Goal: Use online tool/utility: Utilize a website feature to perform a specific function

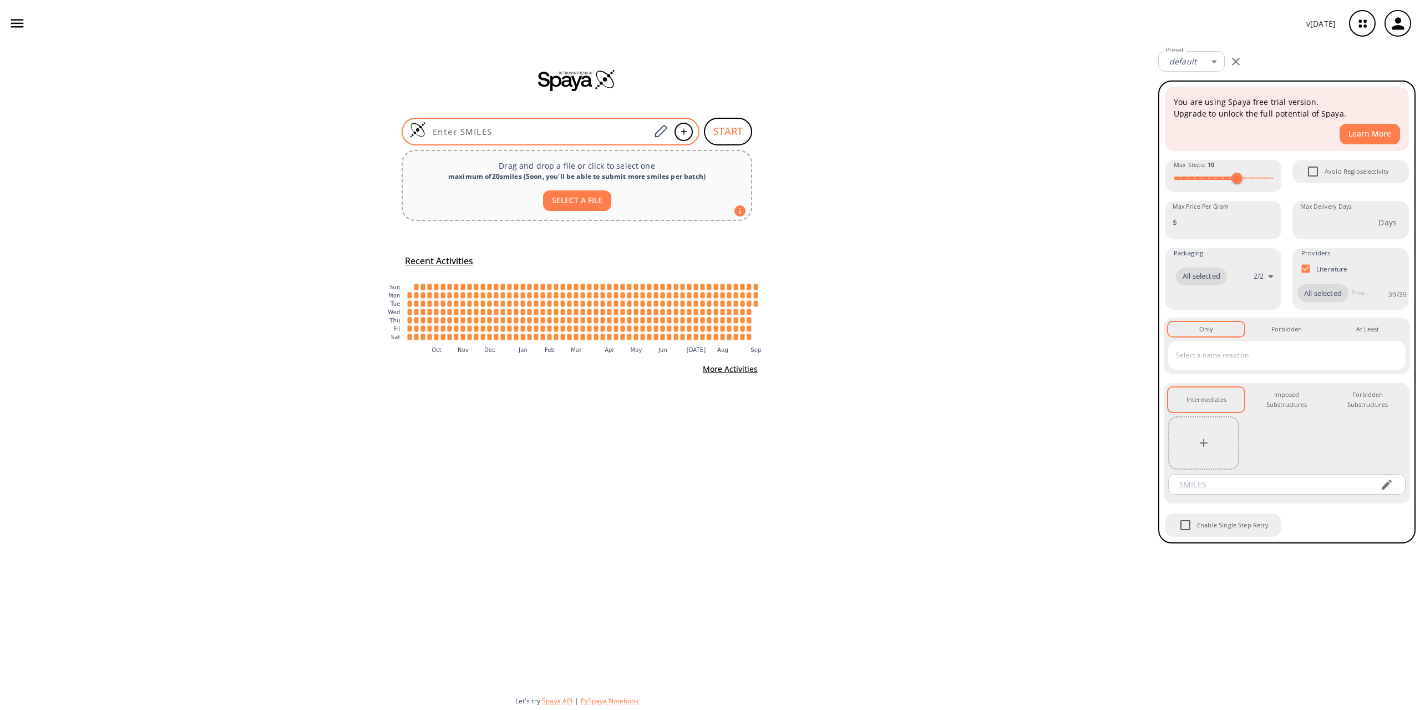
click at [536, 137] on div at bounding box center [551, 132] width 298 height 28
click at [659, 133] on icon at bounding box center [660, 131] width 15 height 14
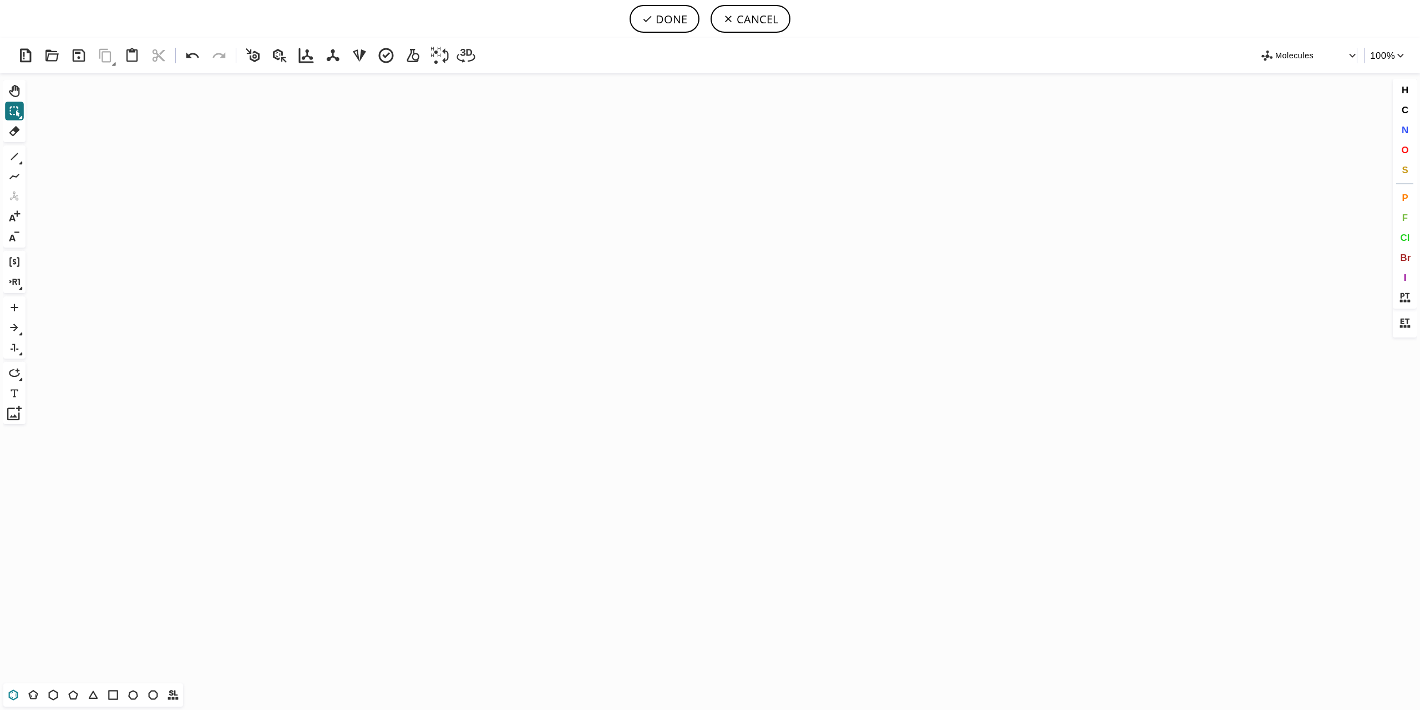
click at [13, 695] on icon at bounding box center [13, 694] width 14 height 14
click at [535, 349] on icon "Created with Raphaël 2.3.0" at bounding box center [710, 378] width 1360 height 610
drag, startPoint x: 55, startPoint y: 695, endPoint x: 185, endPoint y: 640, distance: 141.5
click at [54, 696] on icon at bounding box center [53, 694] width 14 height 14
click at [74, 695] on icon at bounding box center [73, 694] width 14 height 14
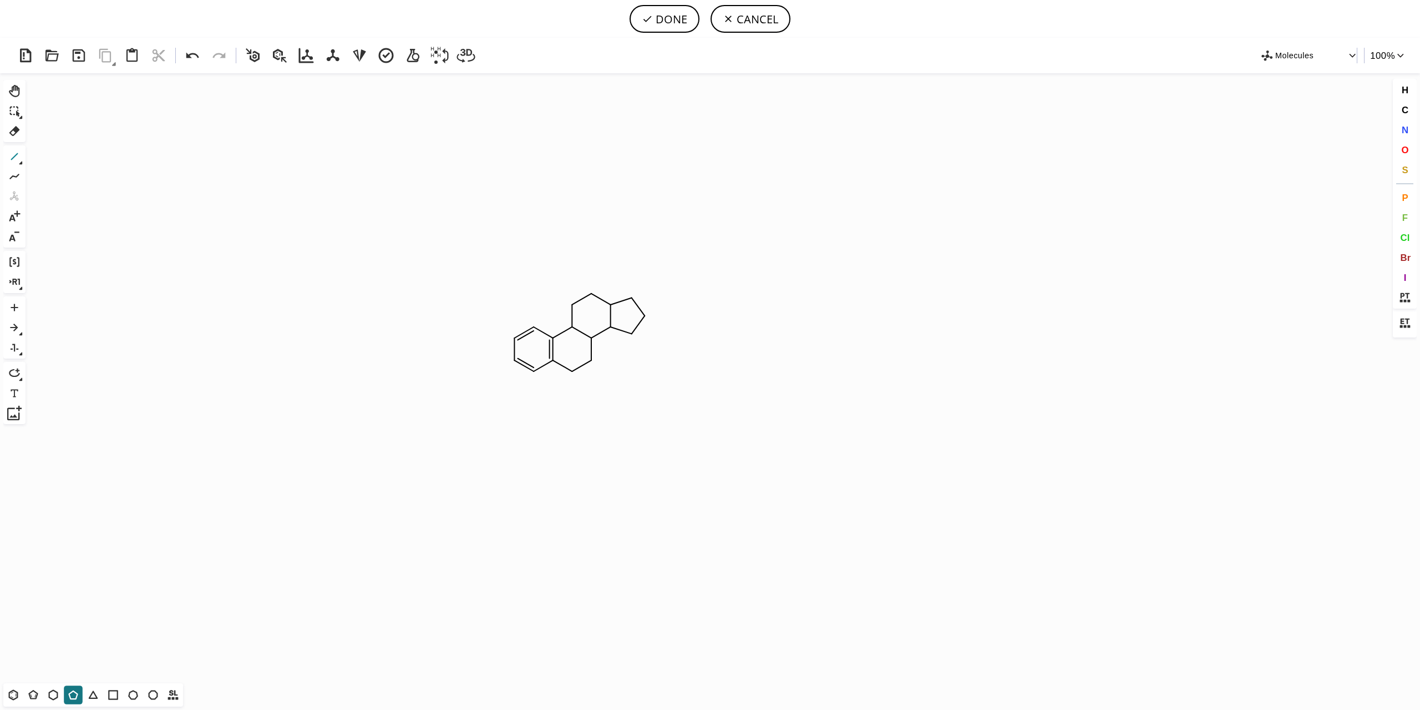
click at [16, 157] on icon at bounding box center [14, 156] width 14 height 14
click at [636, 335] on icon "Created with Raphaël 2.3.0" at bounding box center [710, 378] width 1360 height 610
drag, startPoint x: 16, startPoint y: 698, endPoint x: 43, endPoint y: 698, distance: 27.7
click at [23, 698] on div "T T T T T T T T Shift+T" at bounding box center [93, 694] width 180 height 23
click at [628, 388] on icon "Created with Raphaël 2.3.0 C H 3" at bounding box center [710, 378] width 1360 height 610
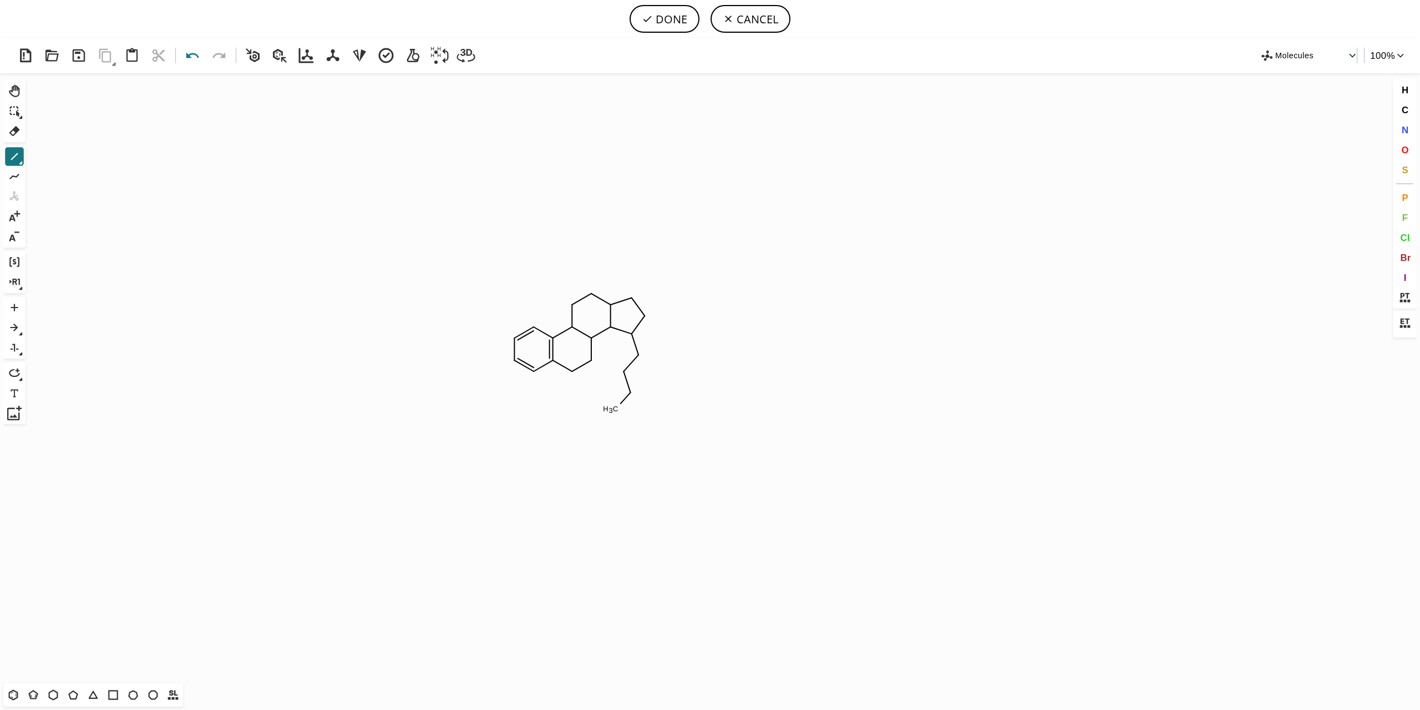
click at [190, 58] on icon at bounding box center [193, 55] width 20 height 20
drag, startPoint x: 10, startPoint y: 695, endPoint x: 53, endPoint y: 695, distance: 43.3
click at [11, 695] on icon at bounding box center [13, 694] width 14 height 14
click at [16, 155] on icon at bounding box center [14, 156] width 7 height 7
click at [643, 439] on icon "Created with Raphaël 2.3.0" at bounding box center [710, 378] width 1360 height 610
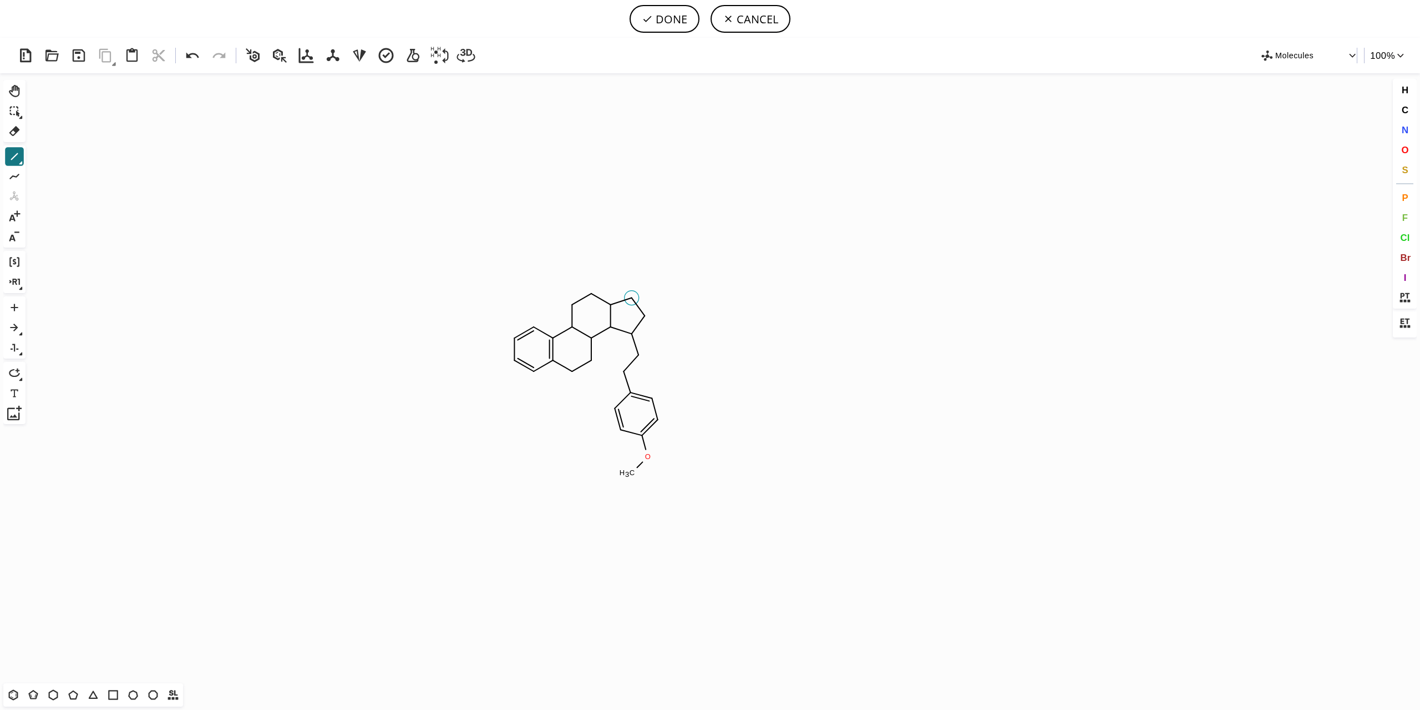
click at [632, 297] on icon "Created with Raphaël 2.3.0 C H 3 O" at bounding box center [710, 378] width 1360 height 610
click at [635, 286] on icon "Created with Raphaël 2.3.0 C H 3 O C H 3" at bounding box center [710, 378] width 1360 height 610
click at [611, 302] on icon "Created with Raphaël 2.3.0 O O C H 3" at bounding box center [710, 378] width 1360 height 610
click at [516, 363] on icon "Created with Raphaël 2.3.0 C H 3 O C H 3 O" at bounding box center [710, 378] width 1360 height 610
click at [674, 21] on button "DONE" at bounding box center [665, 19] width 70 height 28
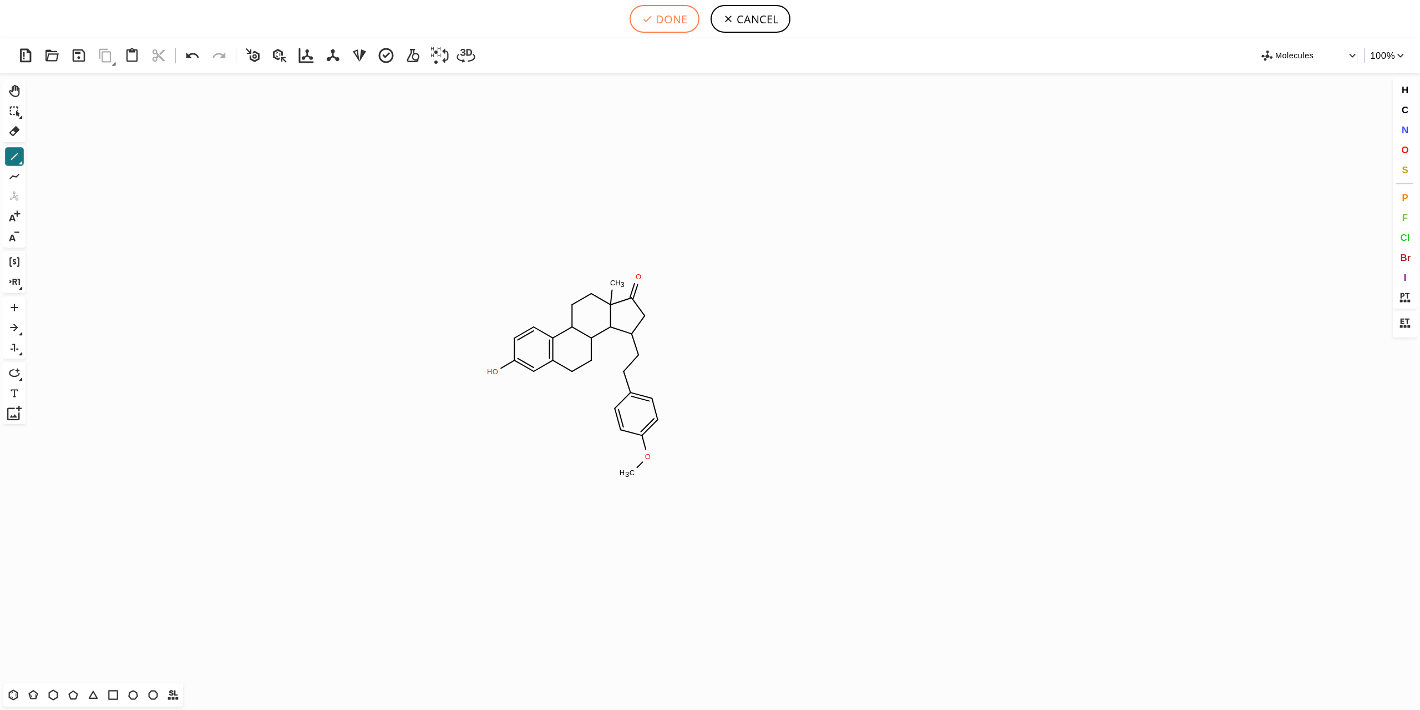
type input "C1C(O)=CC2CCC3C4C(CCC5C=CC(OC)=CC=5)CC(=O)C4(C)CCC3C=2C=1"
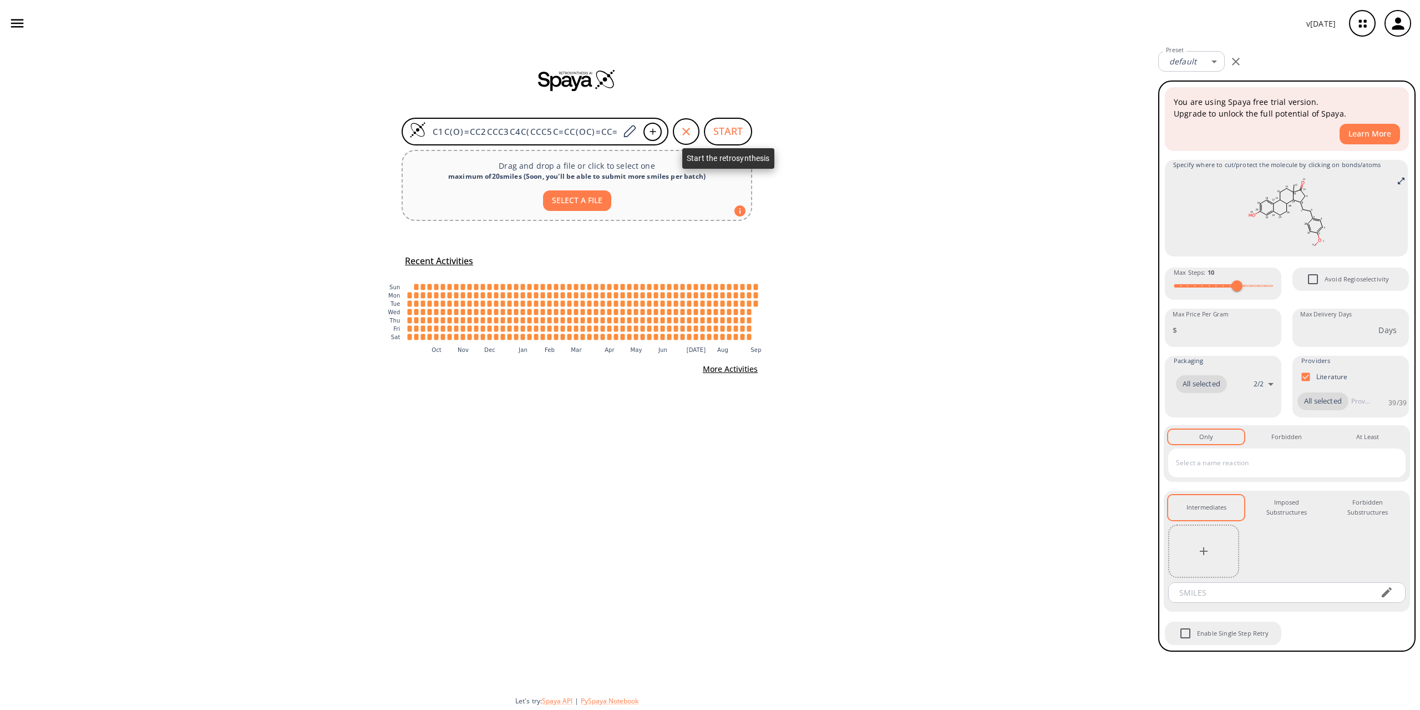
click at [726, 133] on button "START" at bounding box center [728, 132] width 48 height 28
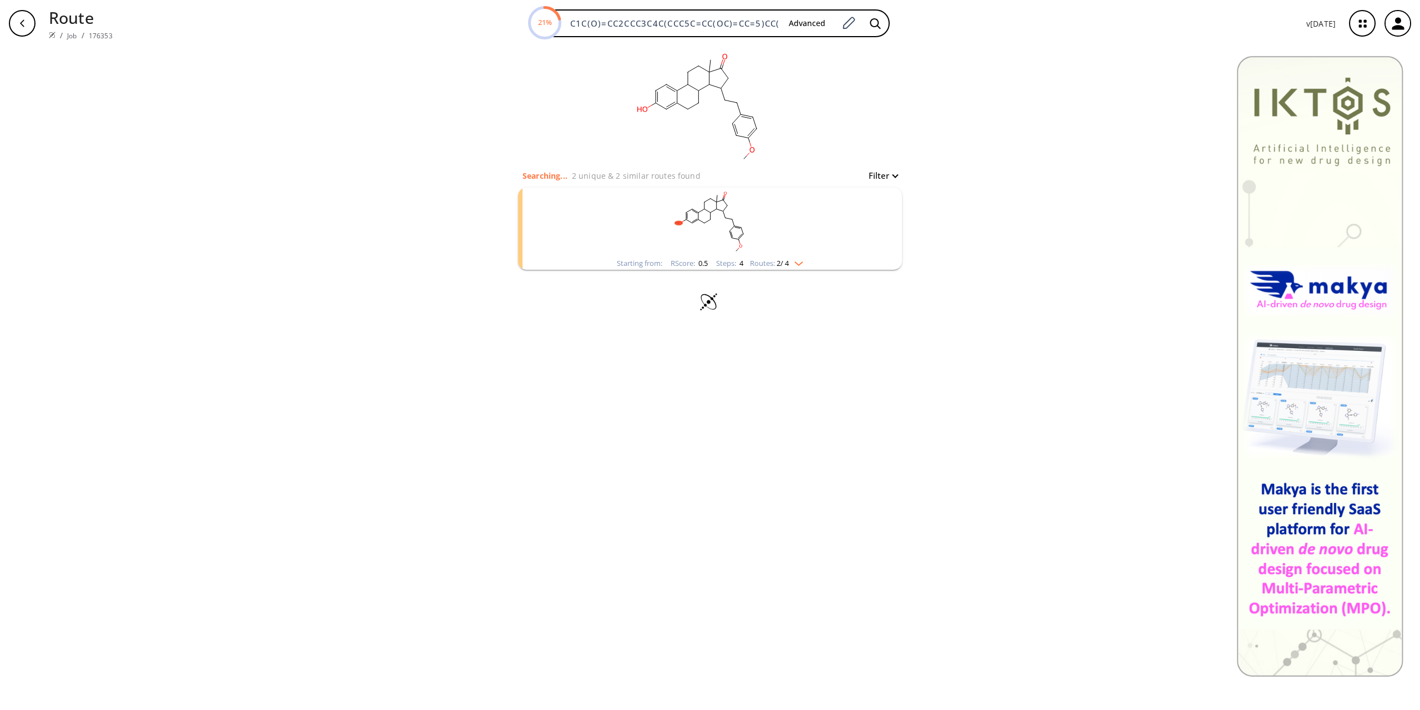
click at [801, 264] on img "clusters" at bounding box center [796, 261] width 14 height 9
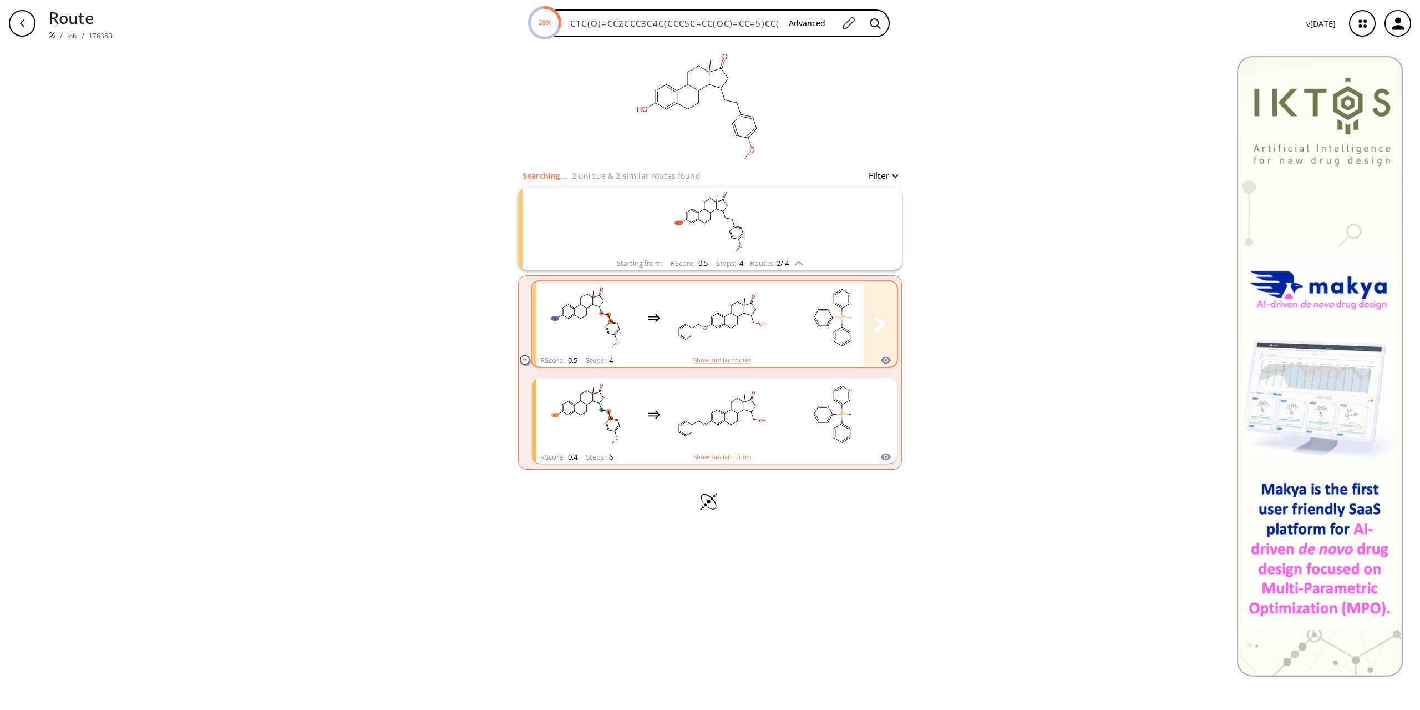
click at [755, 316] on rect "clusters" at bounding box center [722, 317] width 100 height 69
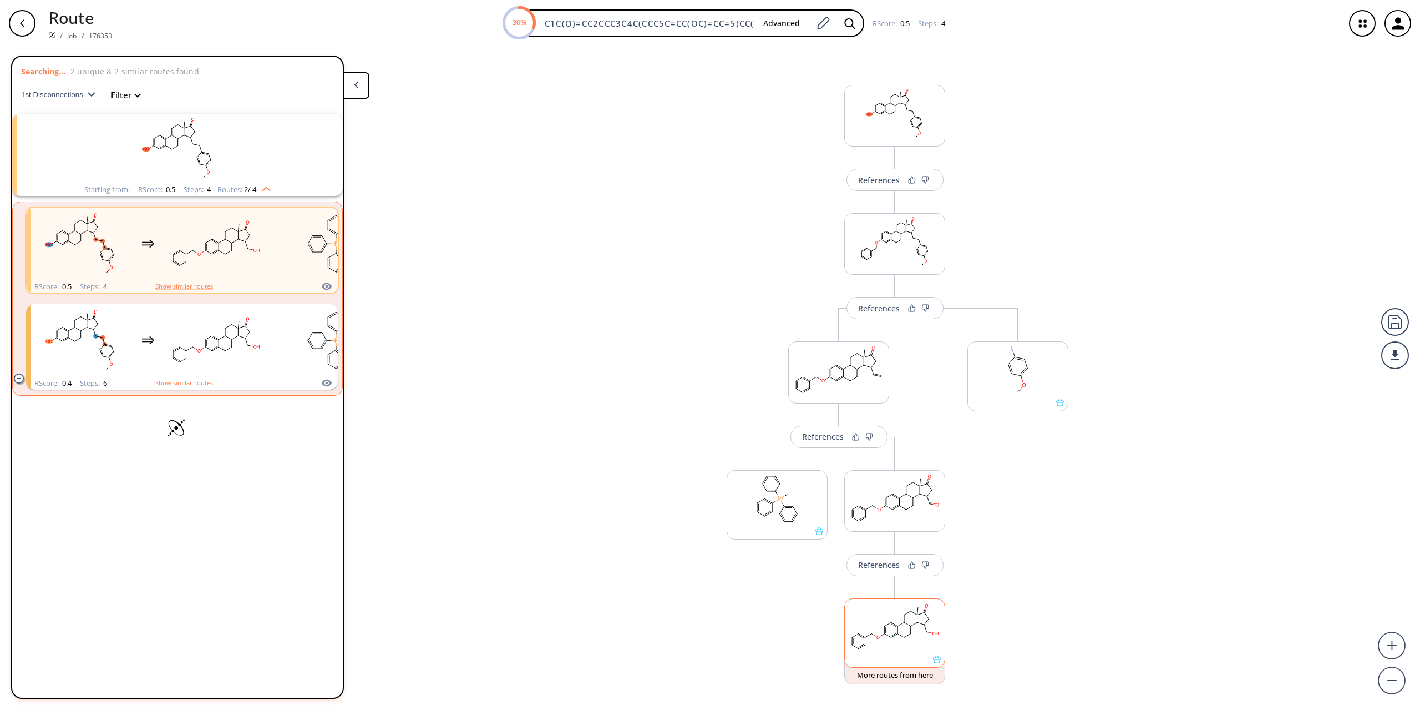
click at [938, 660] on icon at bounding box center [937, 659] width 8 height 8
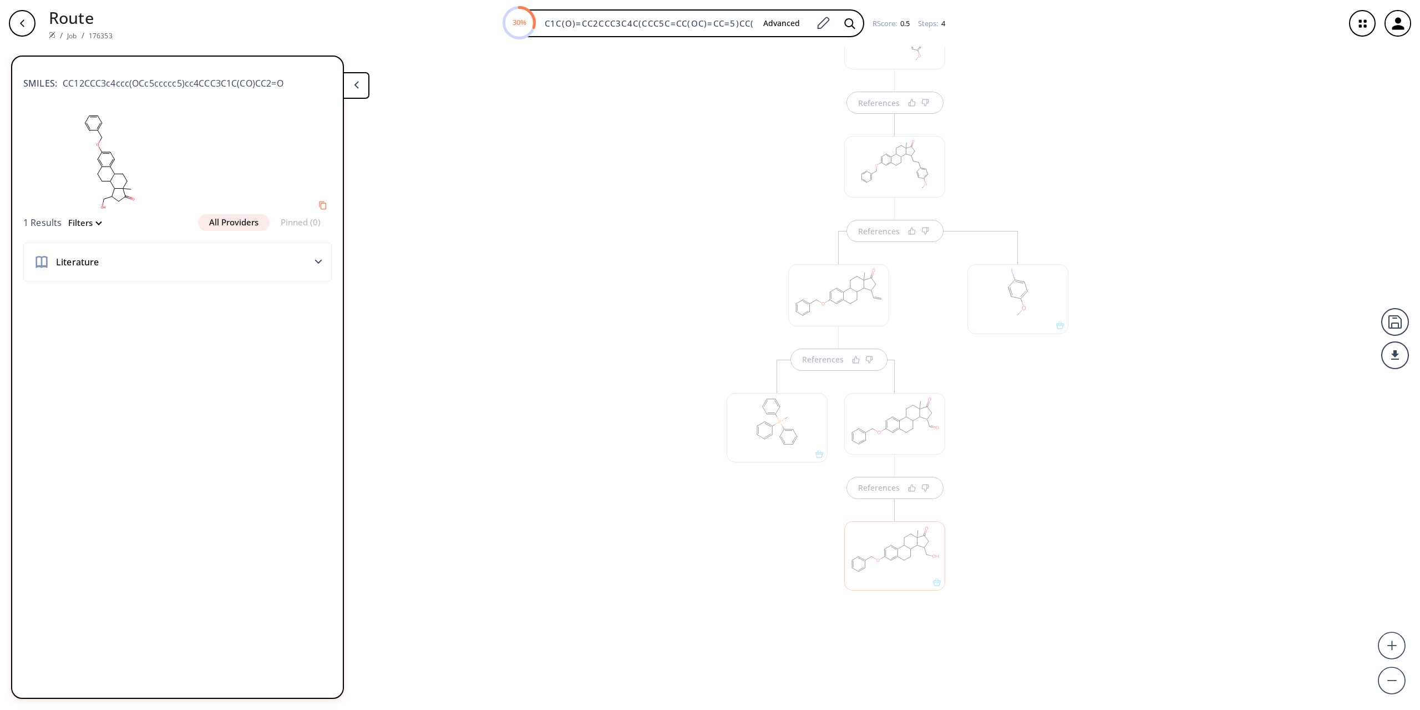
scroll to position [78, 0]
click at [257, 217] on button "All Providers" at bounding box center [234, 222] width 72 height 17
click at [79, 259] on span "Literature" at bounding box center [74, 261] width 49 height 13
click at [319, 264] on icon at bounding box center [319, 261] width 8 height 5
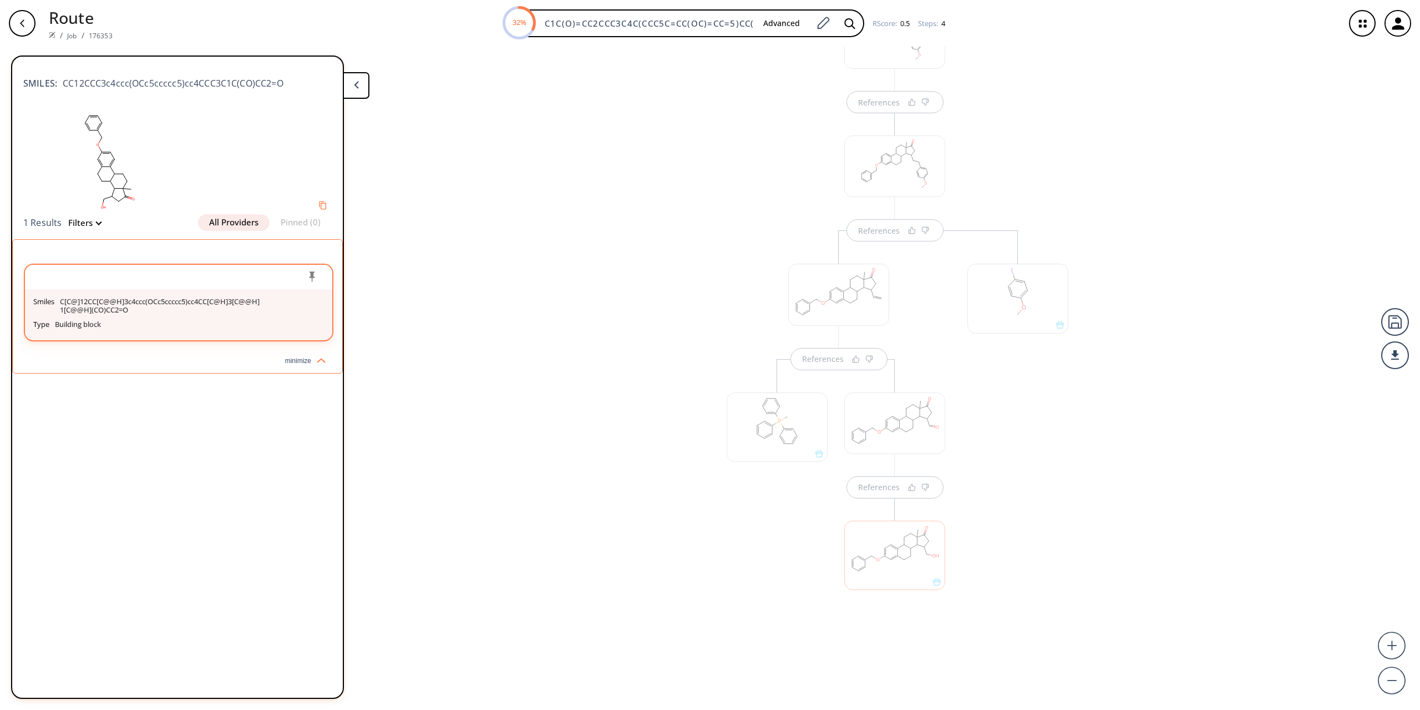
click at [87, 307] on p "C[C@]12CC[C@@H]3c4ccc(OCc5ccccc5)cc4CC[C@H]3[C@@H]1[C@@H](CO)CC2=O" at bounding box center [162, 305] width 204 height 17
click at [679, 539] on div "References References References References" at bounding box center [710, 374] width 1420 height 654
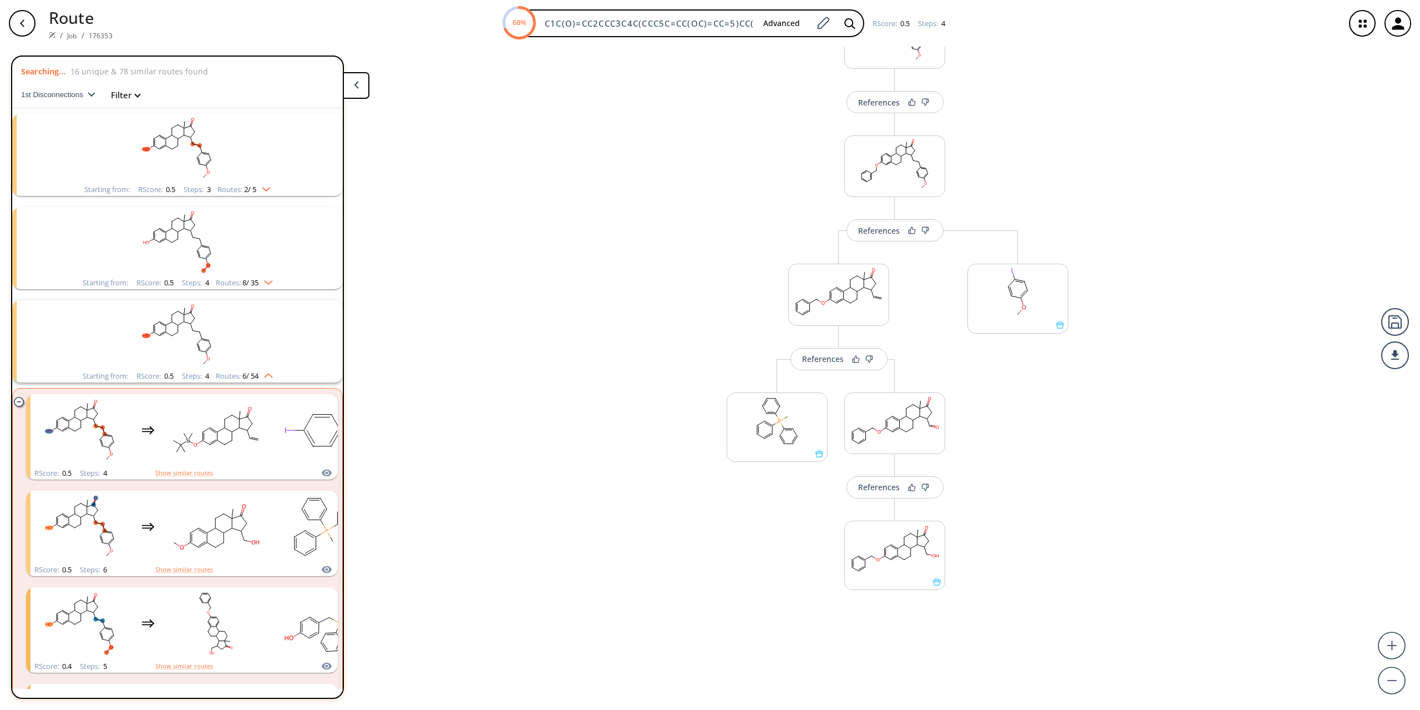
click at [362, 90] on button at bounding box center [356, 85] width 27 height 27
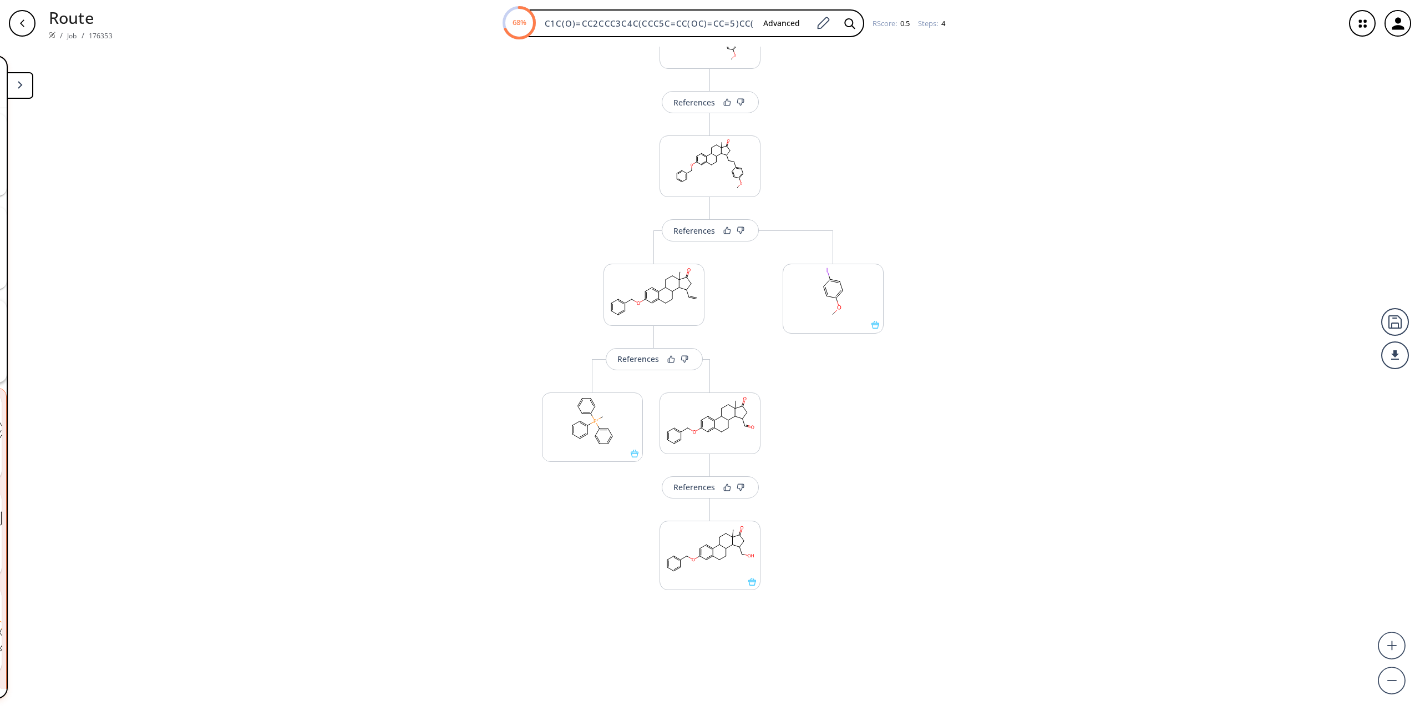
click at [23, 22] on icon "button" at bounding box center [22, 23] width 9 height 9
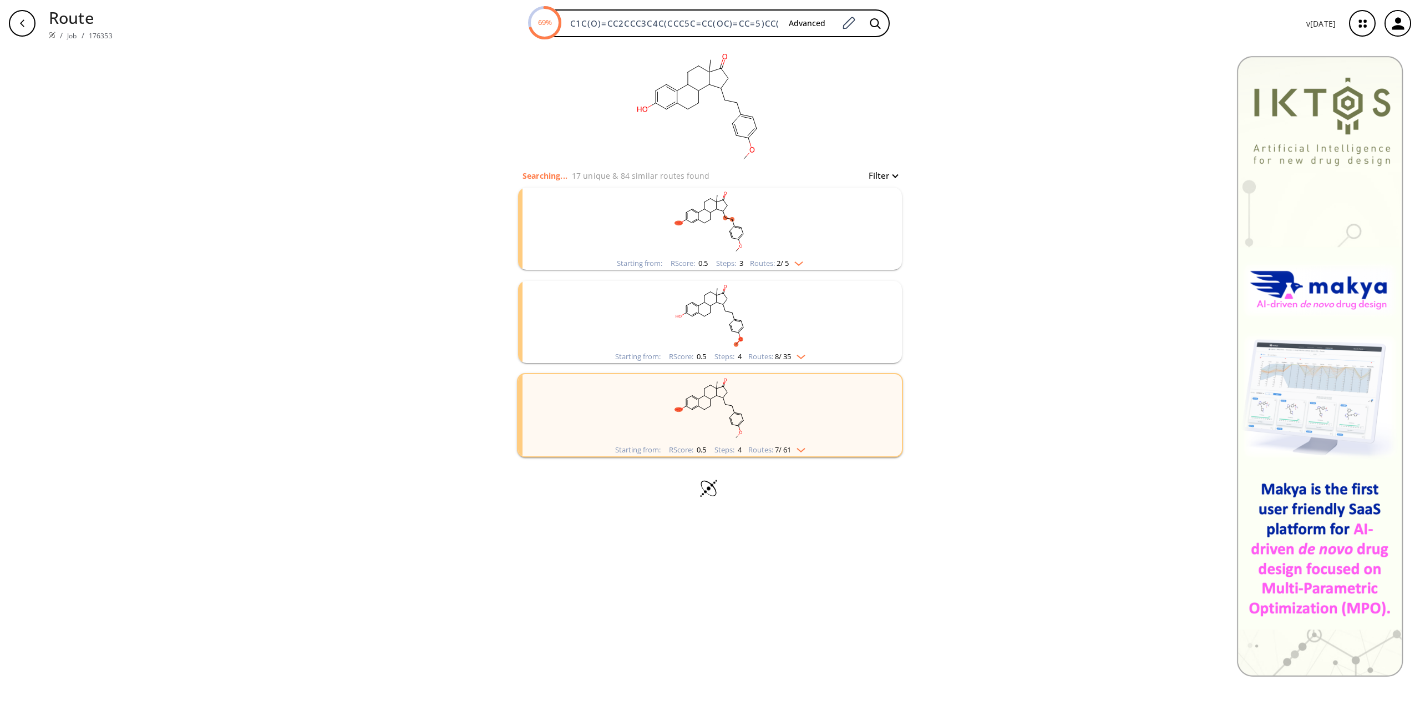
click at [804, 353] on img "clusters" at bounding box center [798, 354] width 14 height 9
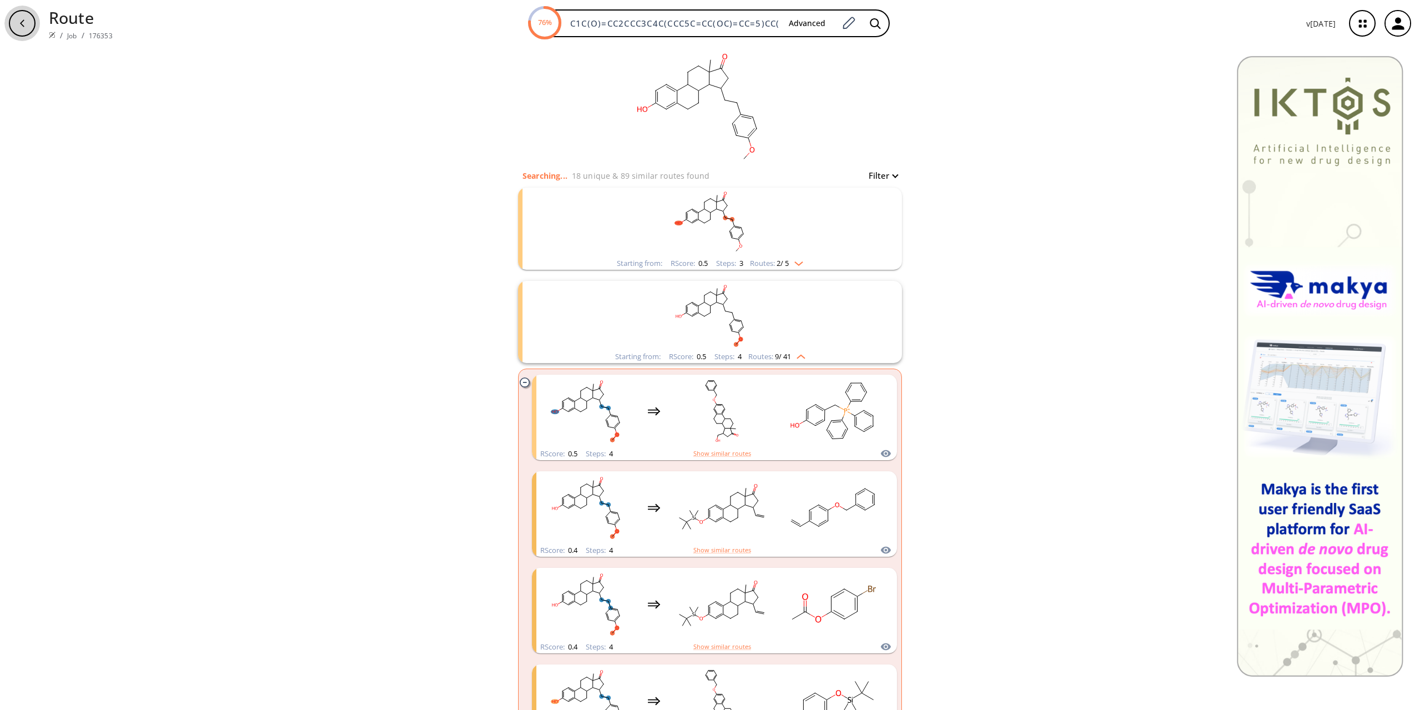
click at [18, 26] on icon "button" at bounding box center [22, 23] width 9 height 9
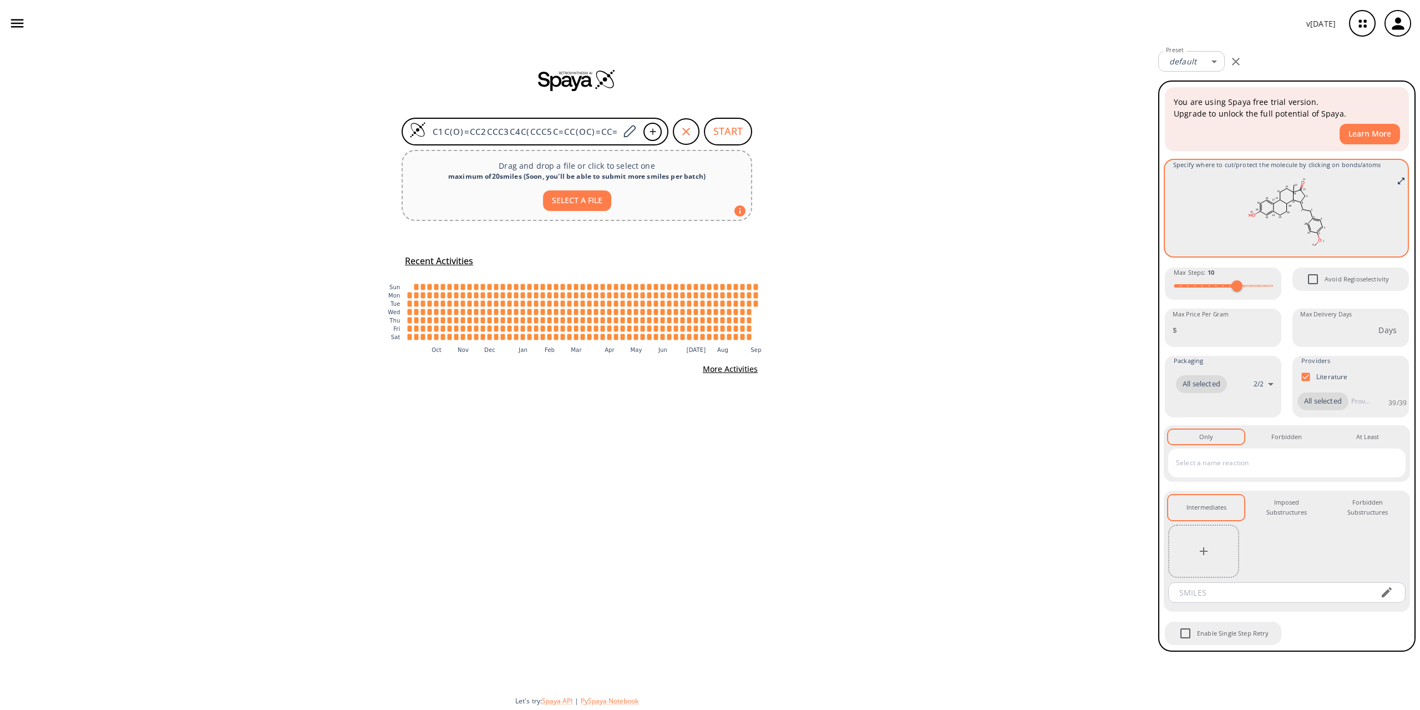
click at [1207, 189] on rect at bounding box center [1286, 213] width 226 height 78
click at [1336, 213] on rect at bounding box center [1286, 213] width 226 height 78
click at [1405, 177] on icon "Full screen" at bounding box center [1401, 180] width 9 height 9
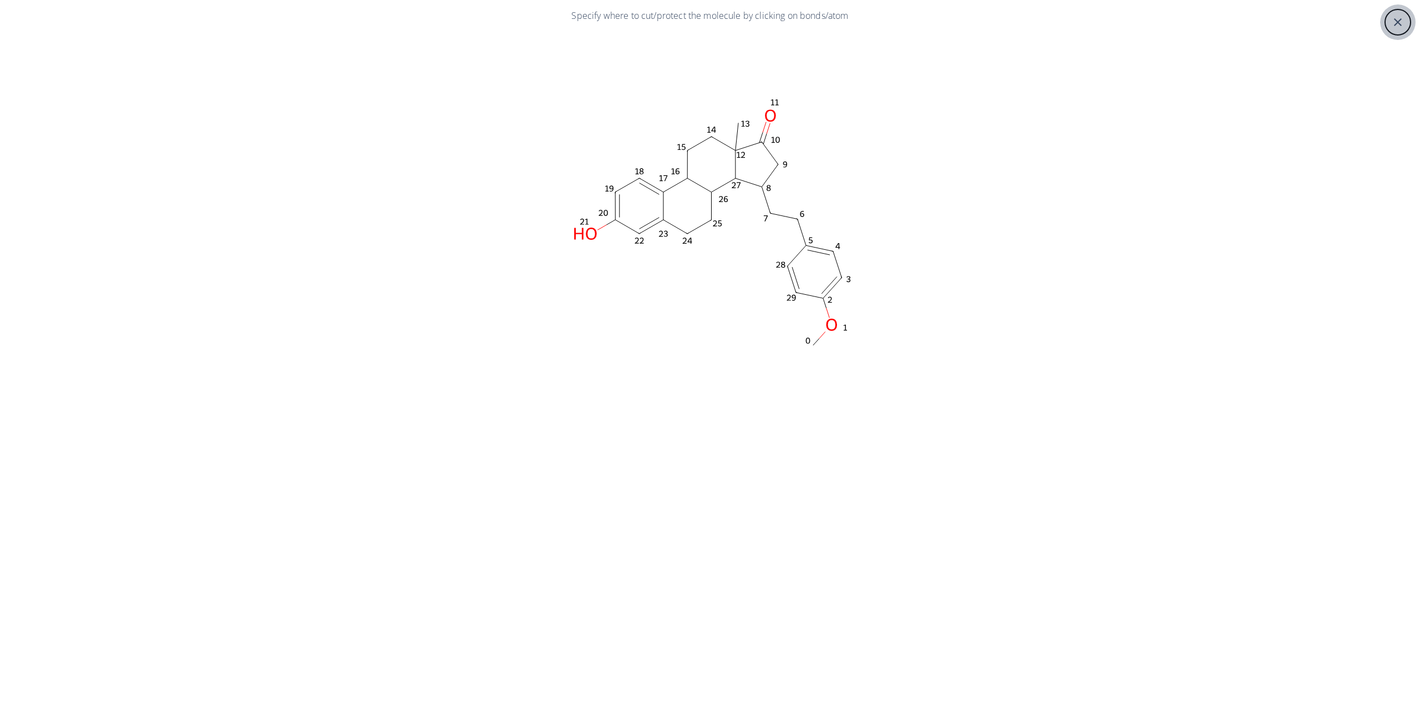
click at [1391, 16] on icon "close" at bounding box center [1397, 22] width 13 height 13
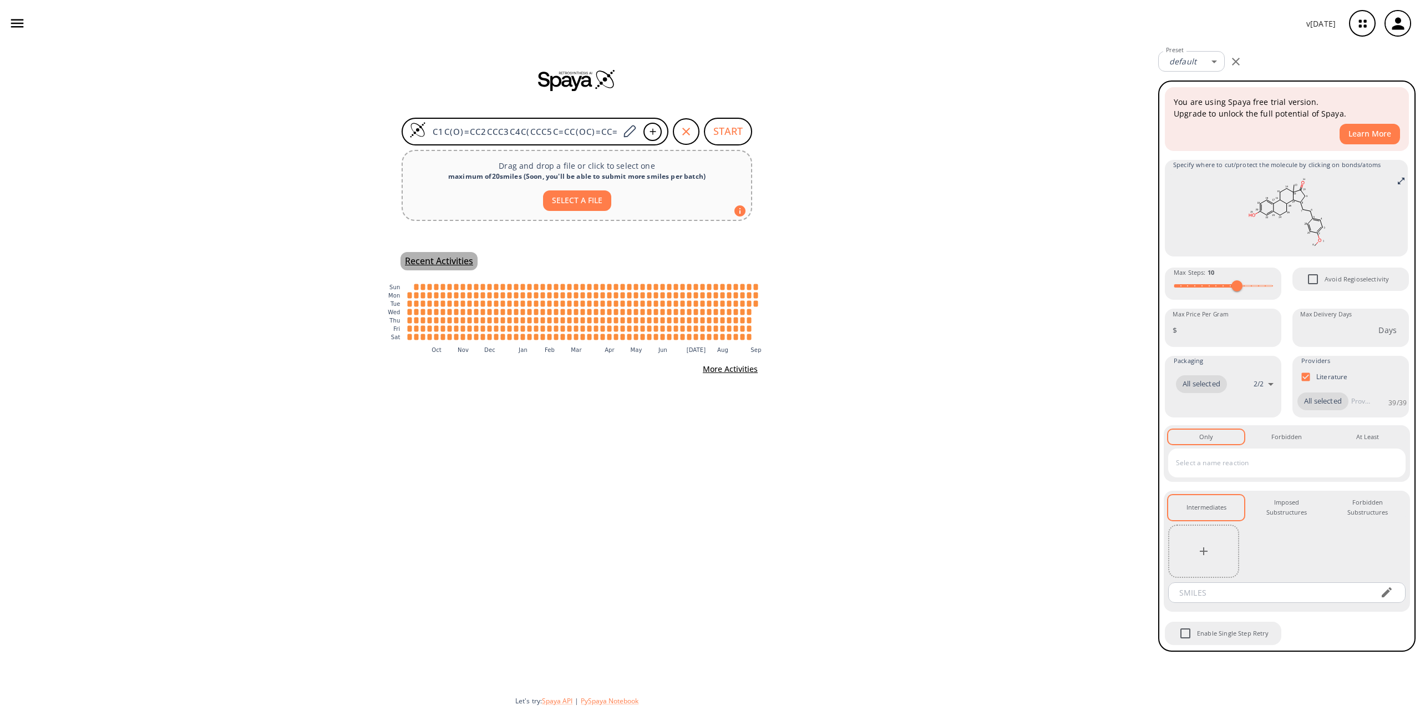
click at [434, 257] on h5 "Recent Activities" at bounding box center [439, 261] width 68 height 12
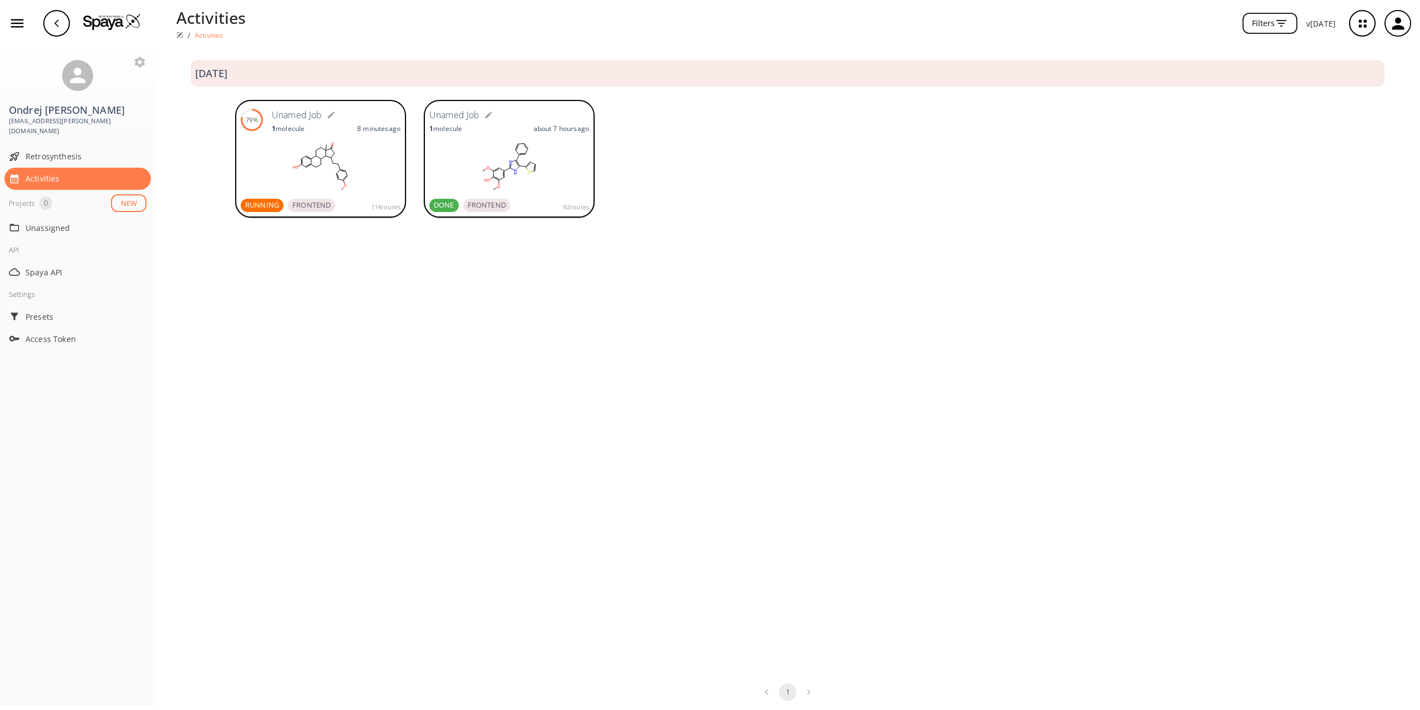
click at [288, 146] on rect at bounding box center [321, 166] width 160 height 55
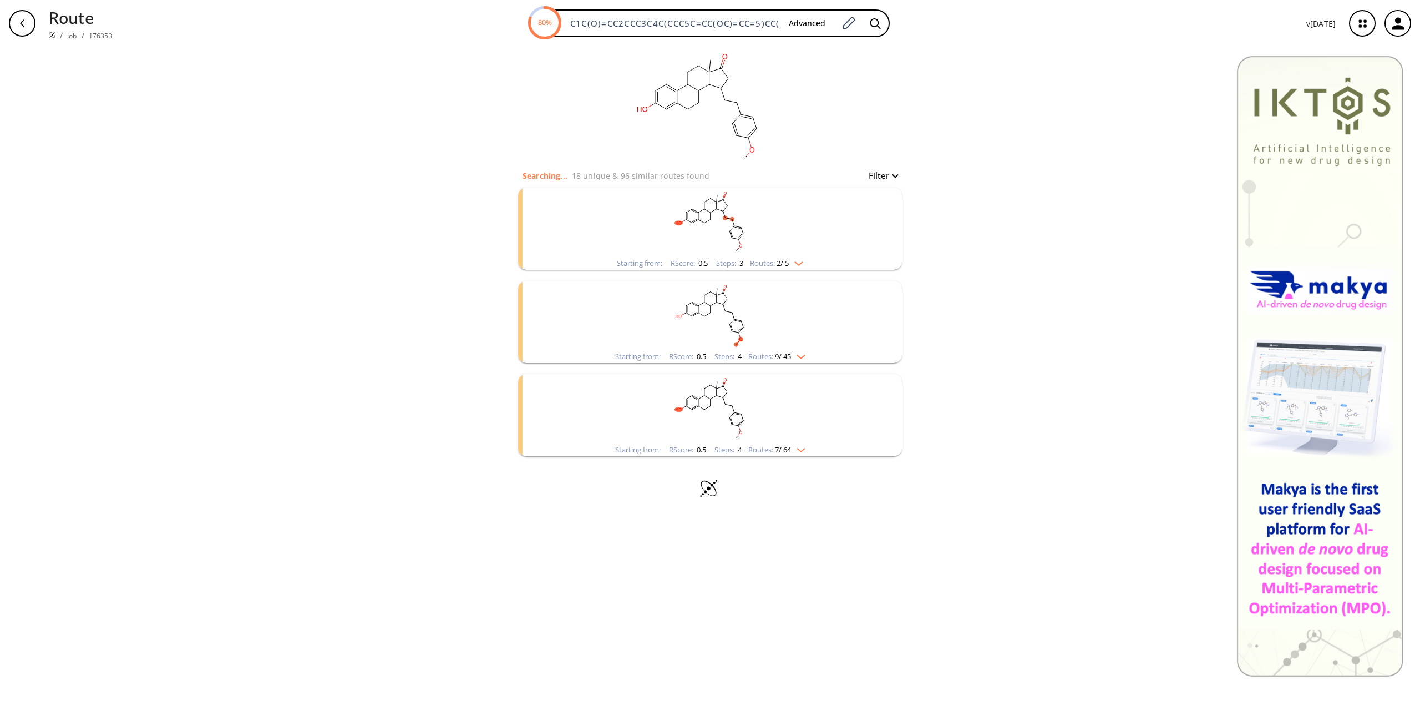
click at [802, 449] on img "clusters" at bounding box center [798, 447] width 14 height 9
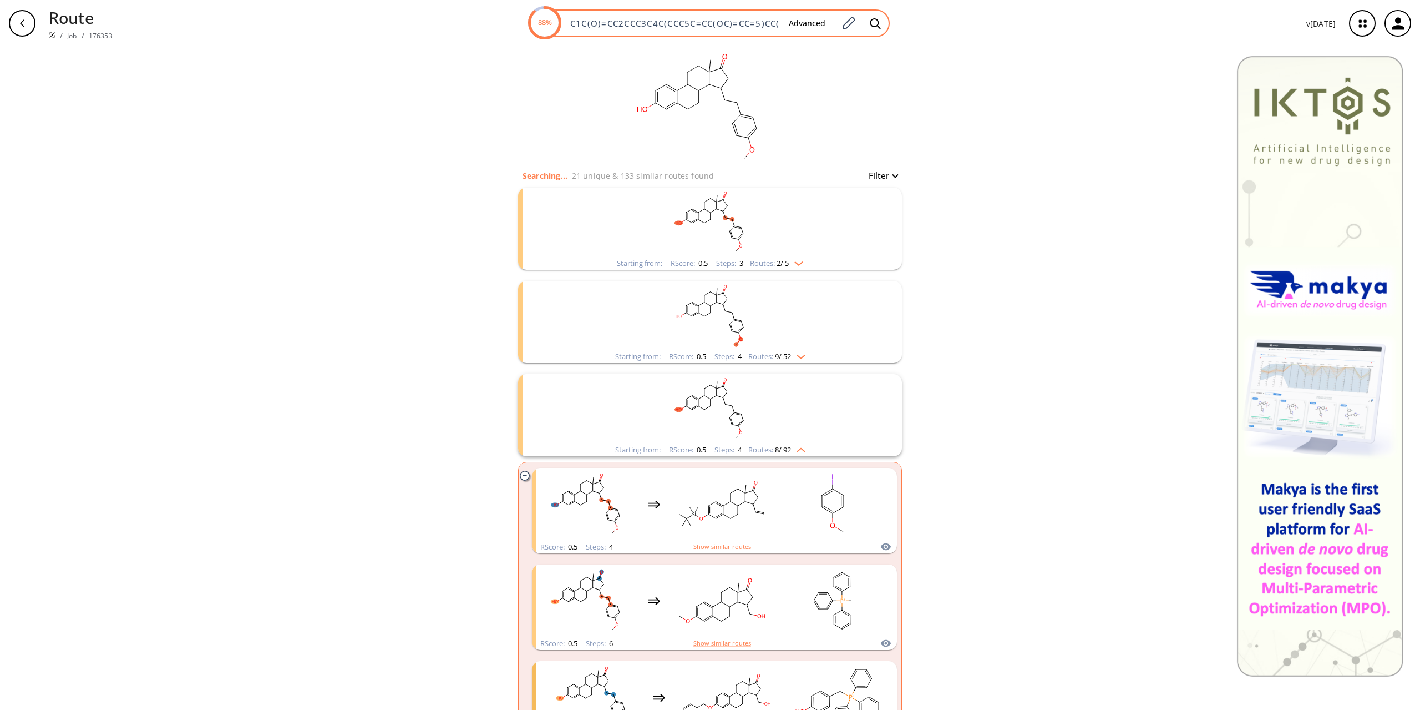
click at [728, 13] on div "88% C1C(O)=CC2CCC3C4C(CCC5C=CC(OC)=CC=5)CC(=O)C4(C)CCC3C=2C=1 Advanced" at bounding box center [709, 23] width 361 height 28
click at [715, 93] on rect at bounding box center [698, 108] width 222 height 122
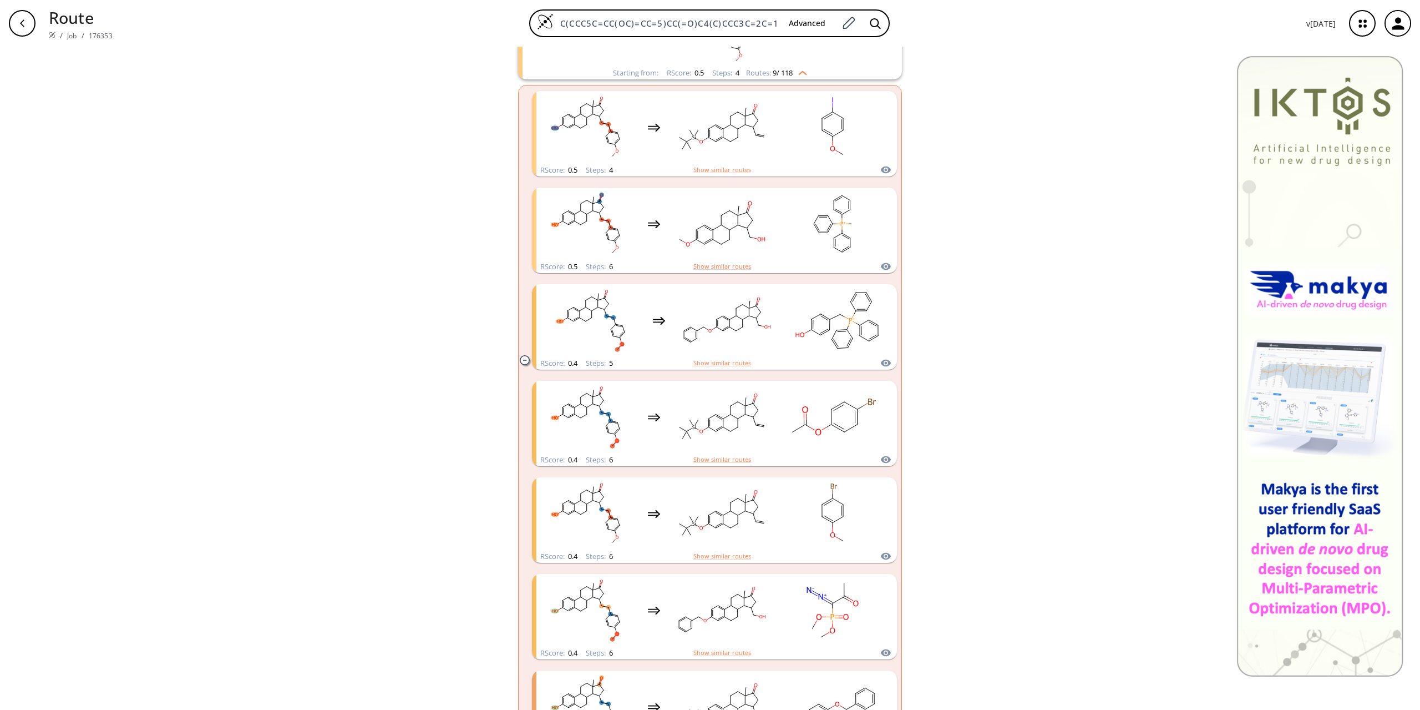
scroll to position [396, 0]
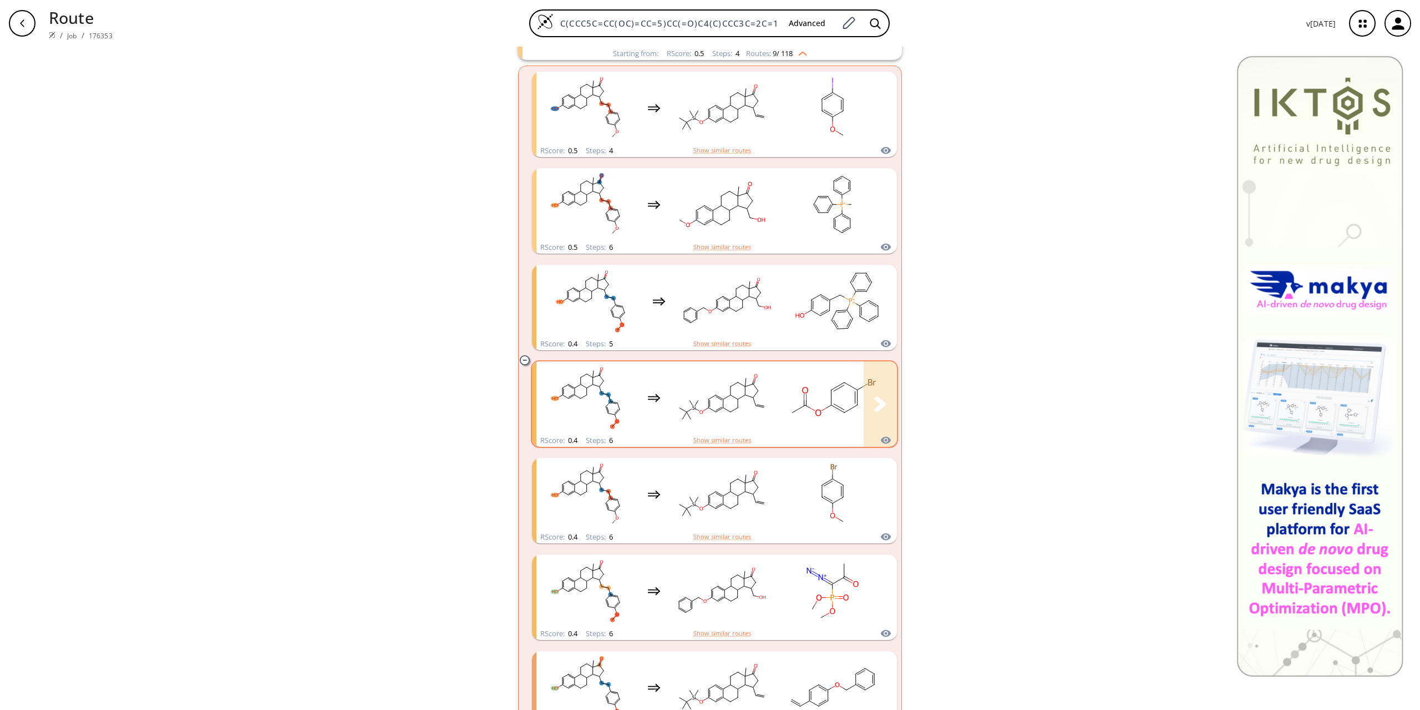
click at [818, 423] on rect "clusters" at bounding box center [833, 397] width 100 height 69
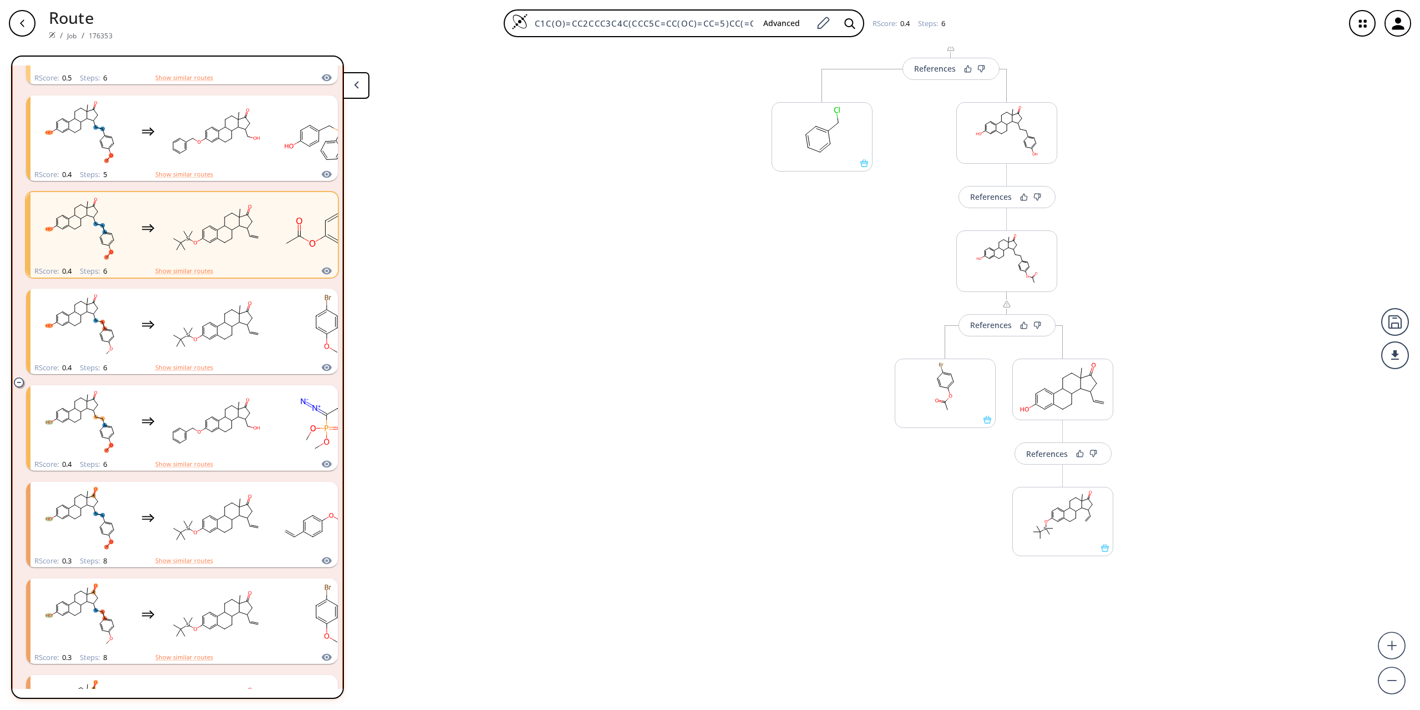
scroll to position [379, 0]
click at [999, 311] on div "References" at bounding box center [991, 314] width 42 height 7
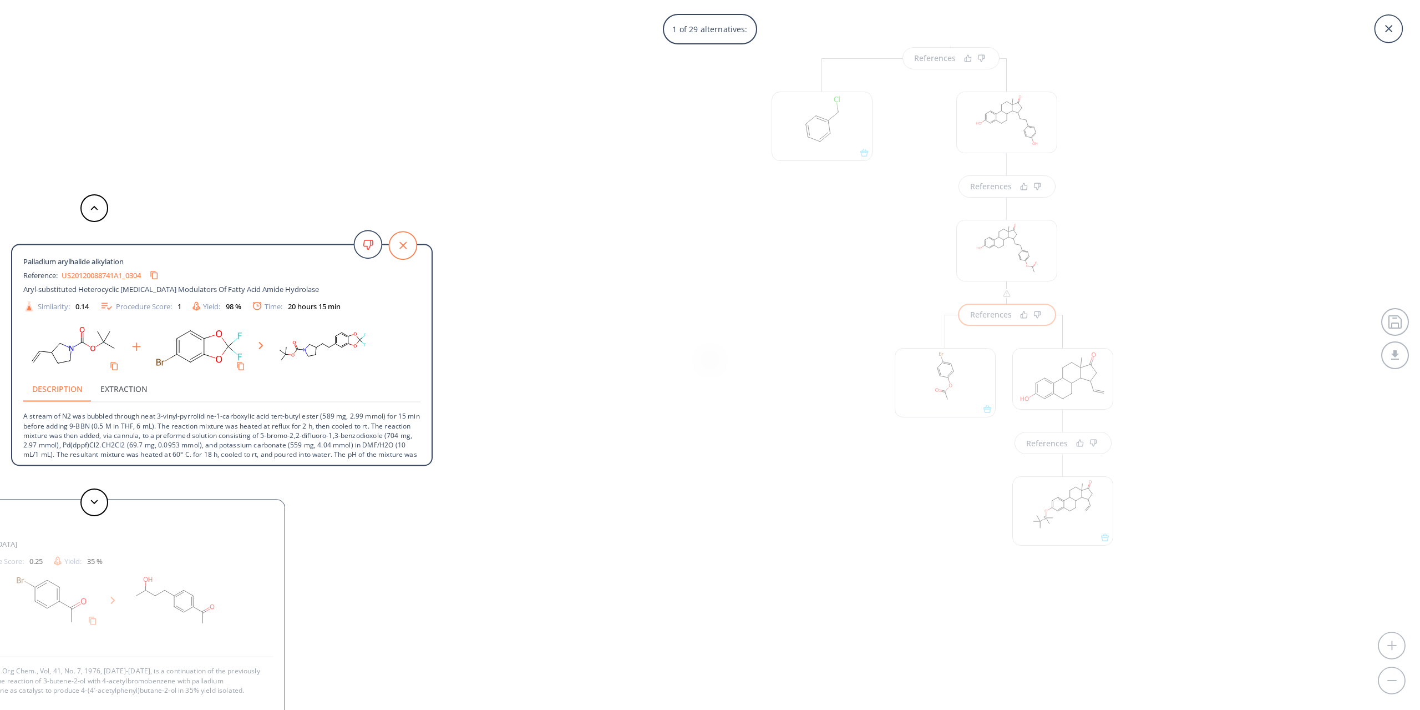
click at [404, 245] on icon at bounding box center [402, 245] width 7 height 7
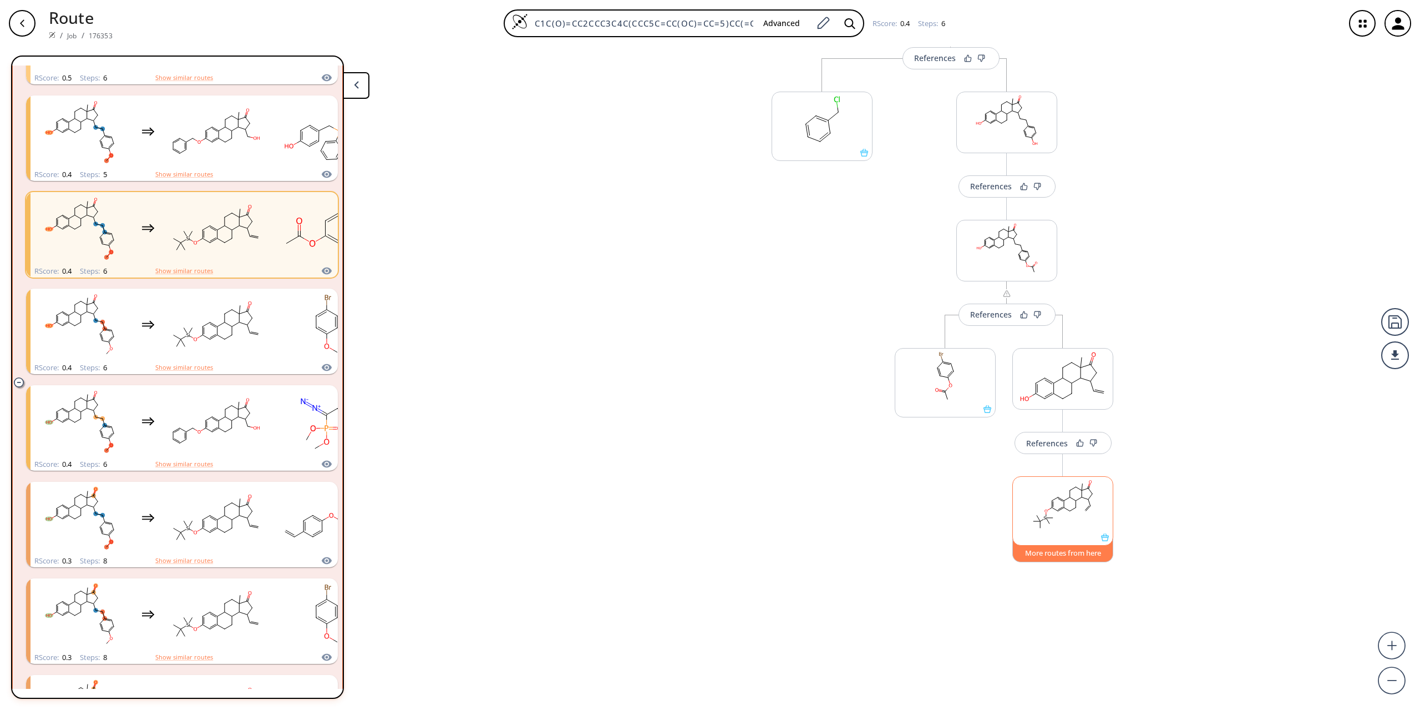
click at [1059, 558] on button "More routes from here" at bounding box center [1062, 550] width 101 height 24
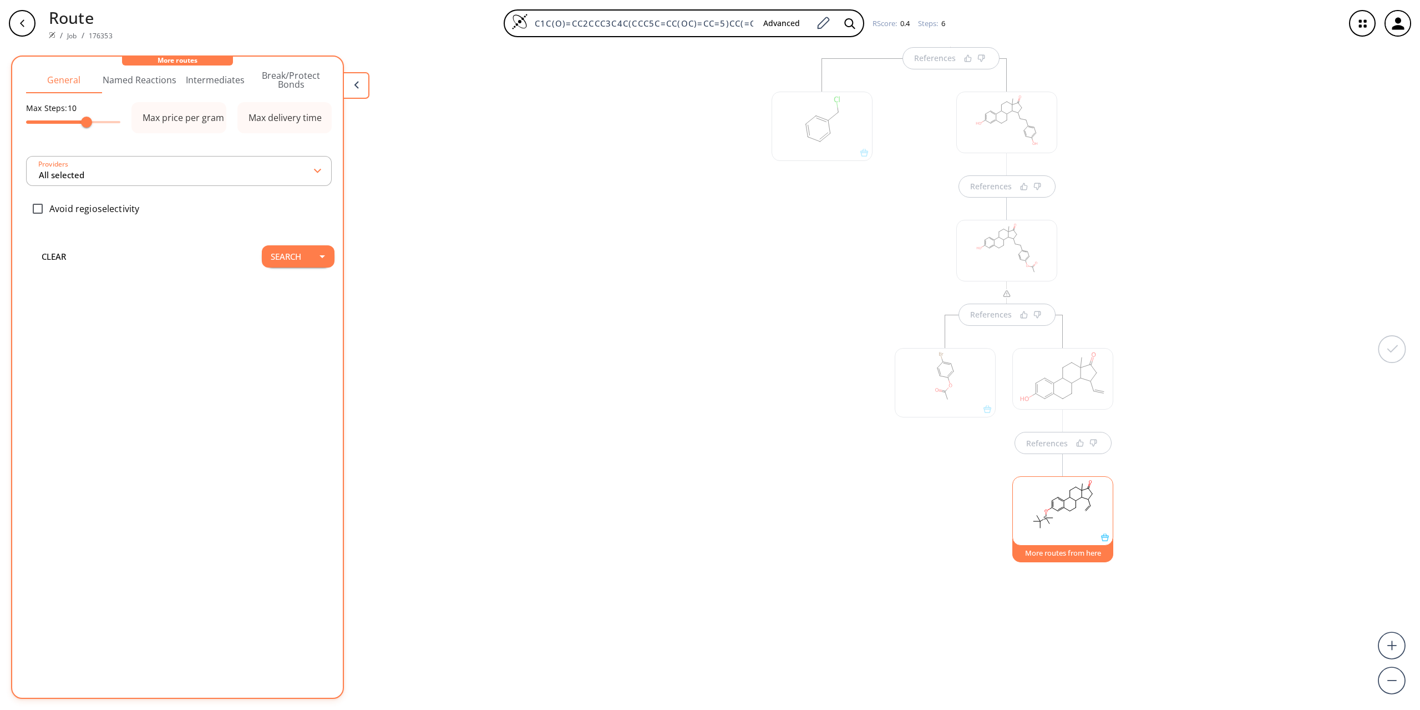
scroll to position [0, 0]
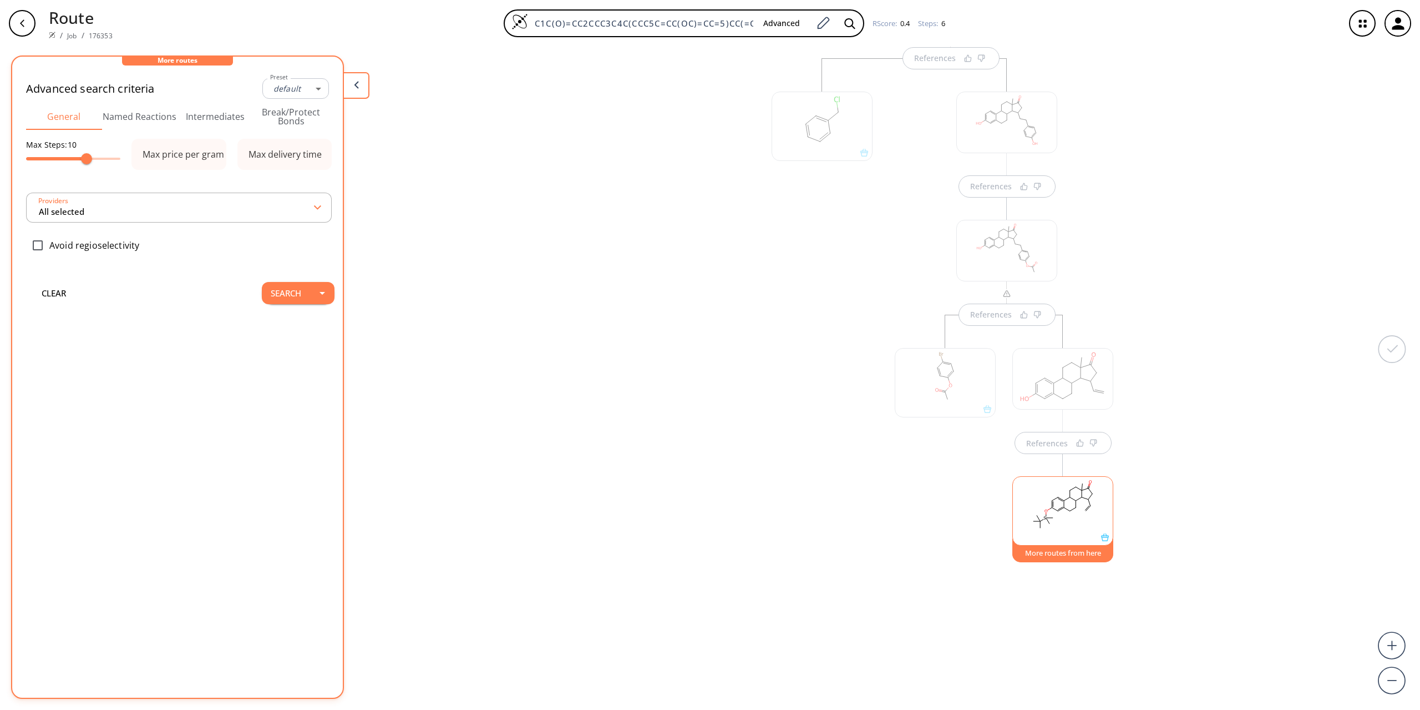
type input "-1"
type input "All selected"
click at [306, 328] on button "Search" at bounding box center [286, 323] width 48 height 22
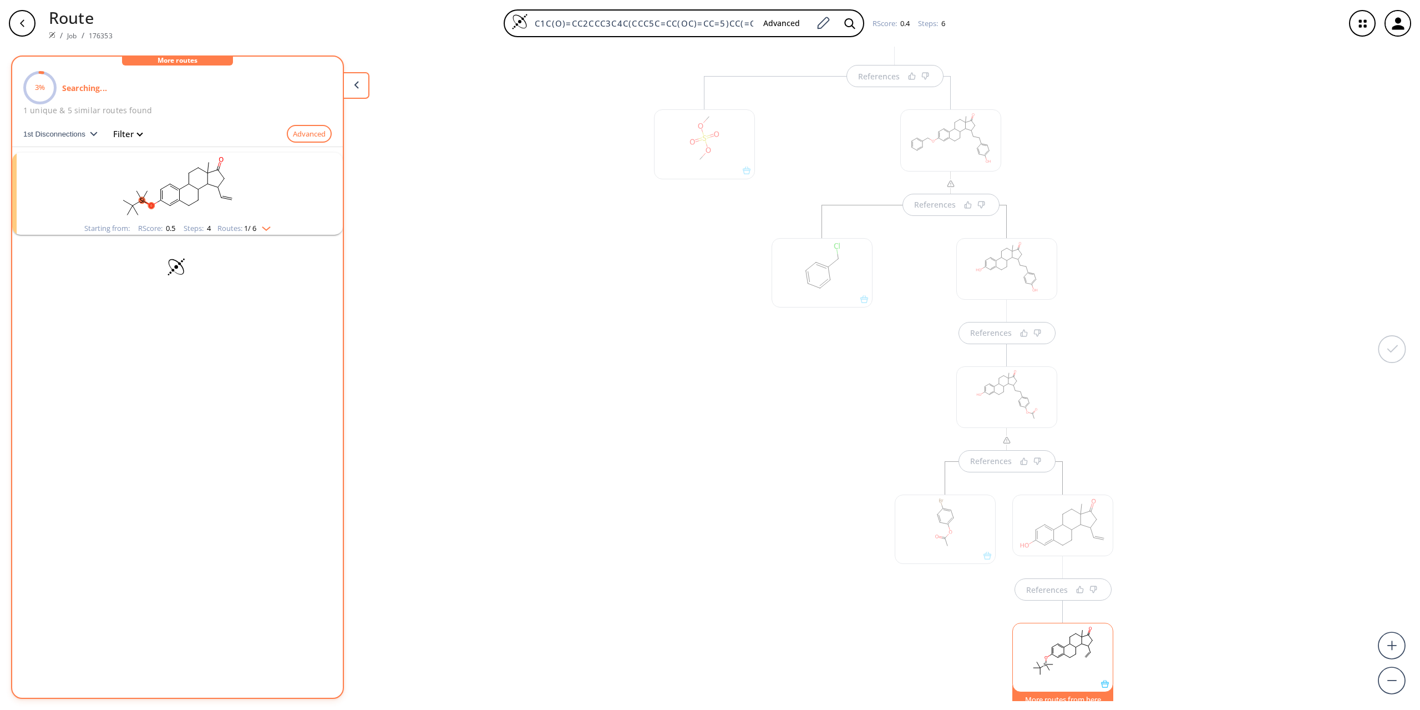
scroll to position [306, 0]
click at [271, 229] on img "clusters" at bounding box center [266, 226] width 14 height 9
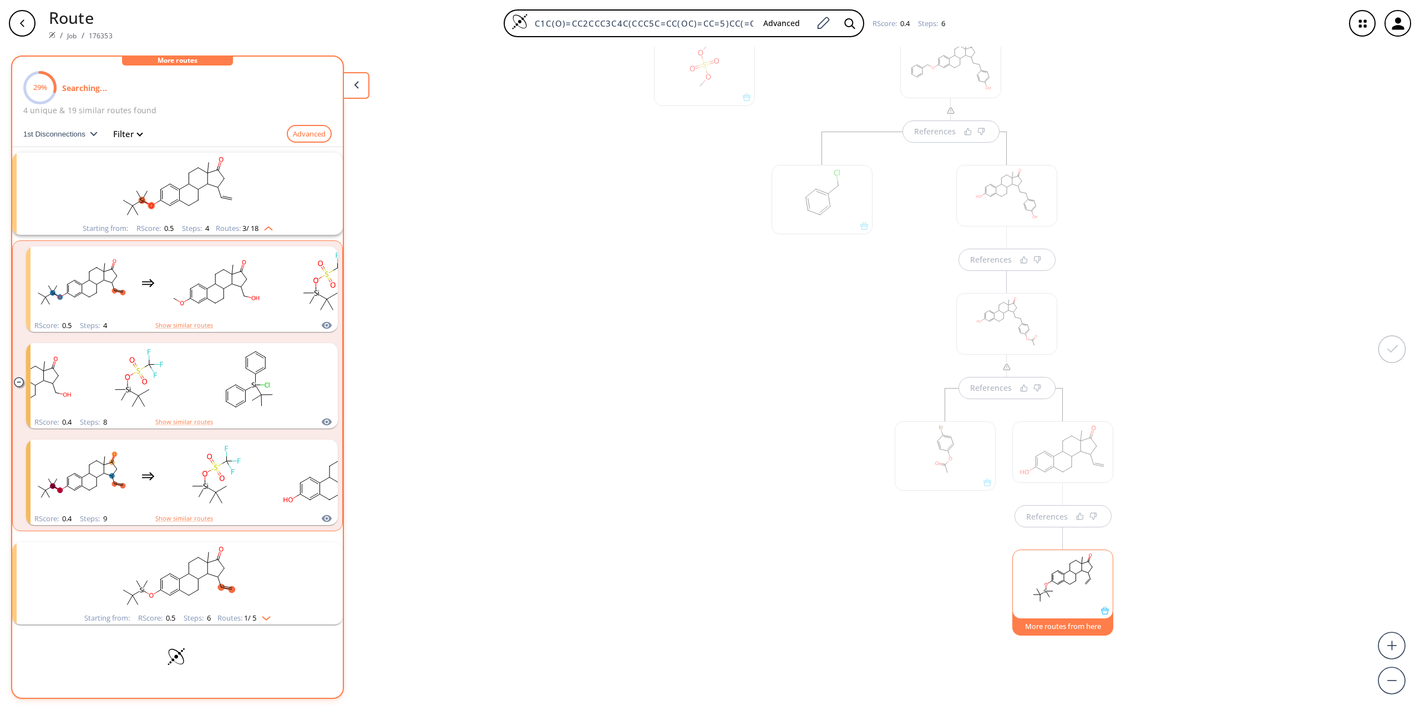
click at [270, 227] on img "clusters" at bounding box center [266, 226] width 14 height 9
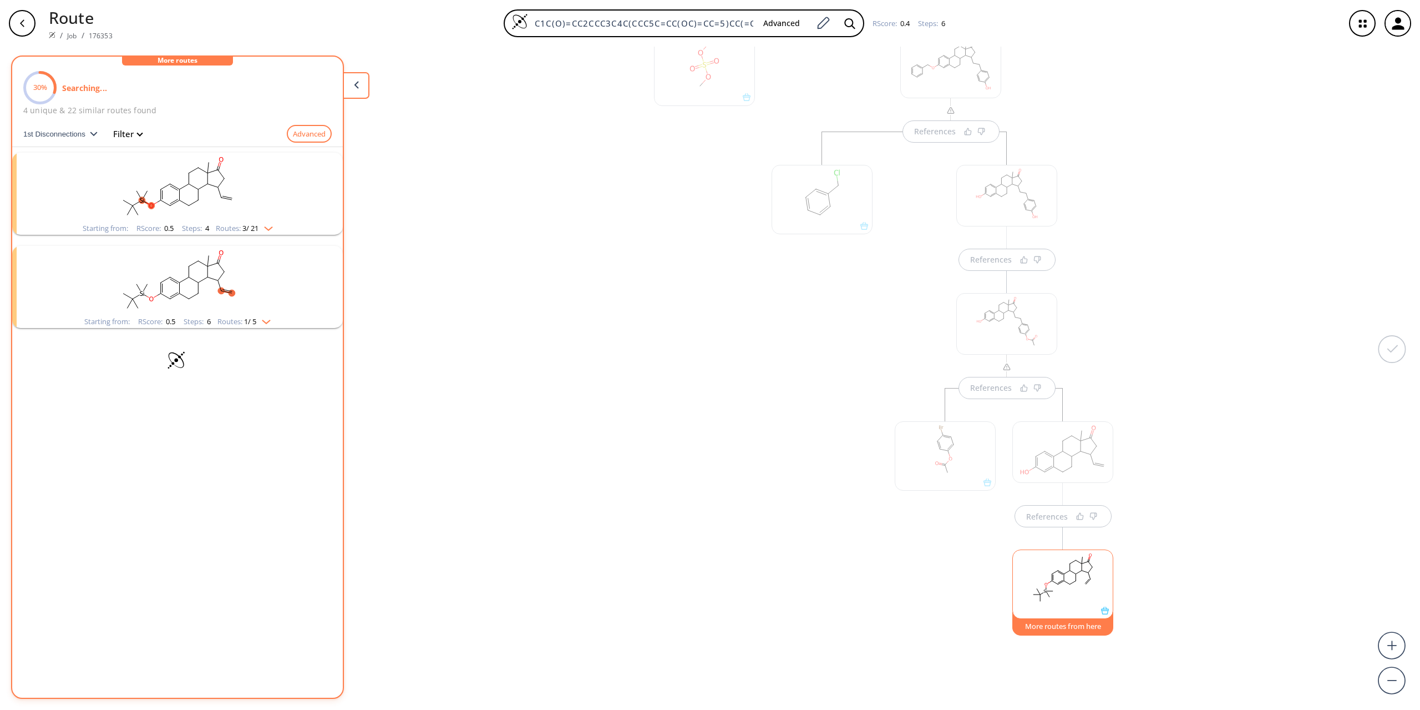
click at [266, 322] on img "clusters" at bounding box center [263, 319] width 14 height 9
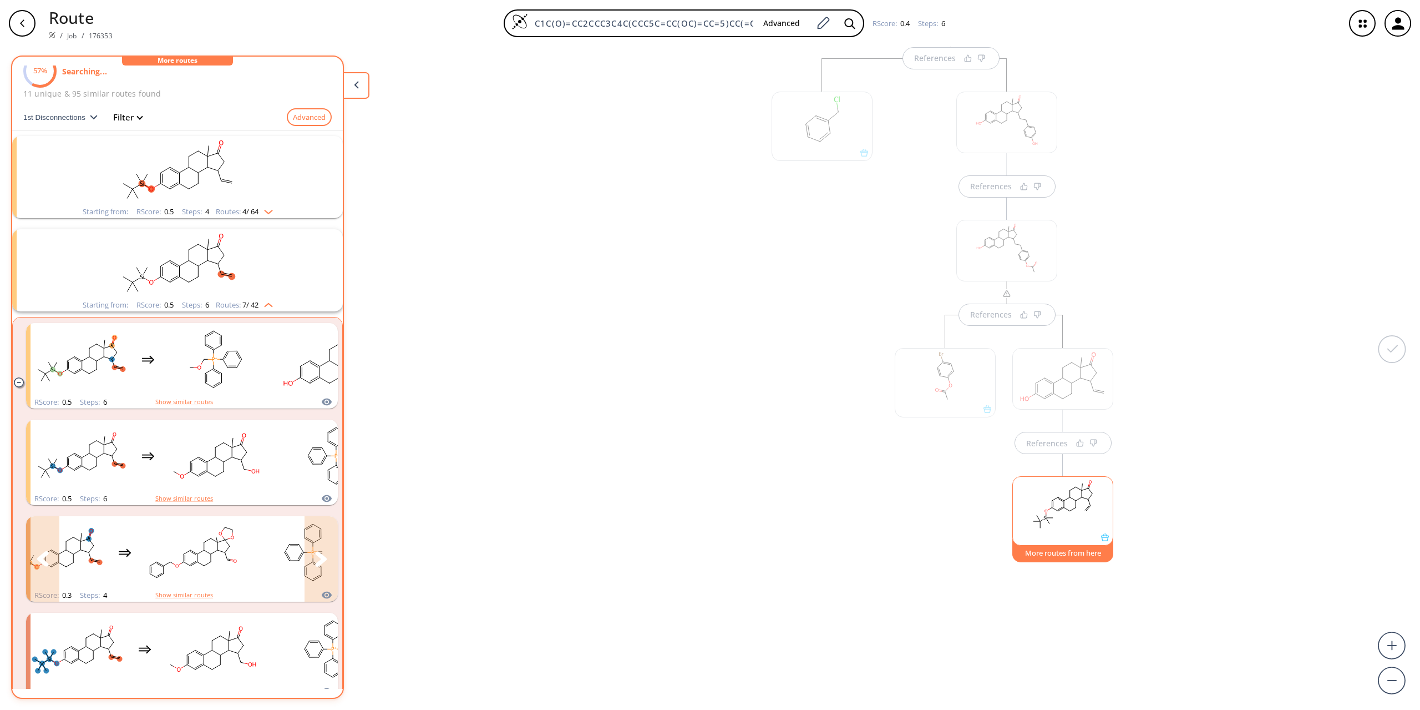
scroll to position [0, 0]
